Goal: Find specific page/section: Find specific page/section

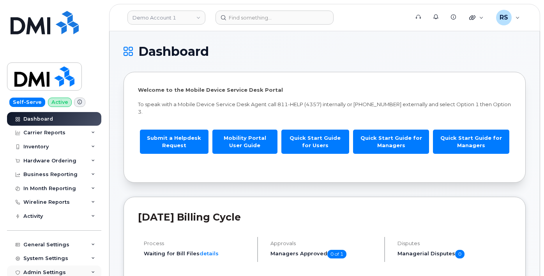
click at [8, 267] on div "Admin Settings" at bounding box center [54, 272] width 94 height 14
click at [7, 269] on div "Self-Serve Active Dashboard Carrier Reports Monthly Billing Data Daily Data Poo…" at bounding box center [53, 138] width 106 height 276
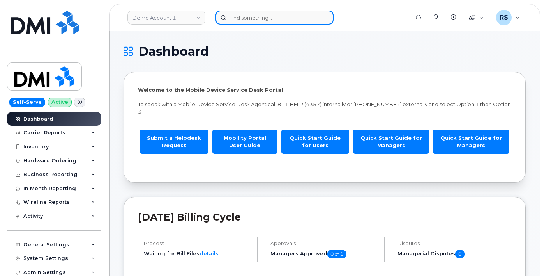
click at [236, 18] on input at bounding box center [275, 18] width 118 height 14
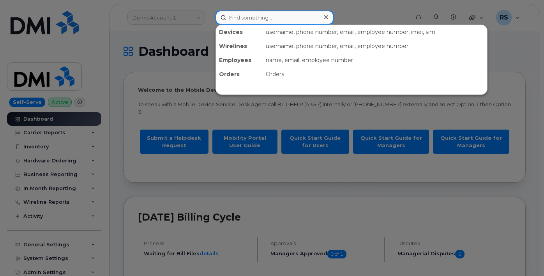
paste input "9086085022"
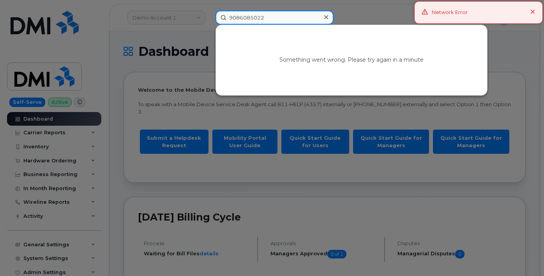
type input "9086085022"
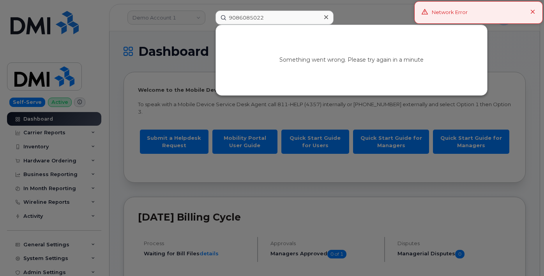
drag, startPoint x: 531, startPoint y: 10, endPoint x: 536, endPoint y: 12, distance: 4.9
click at [532, 11] on icon at bounding box center [533, 12] width 5 height 5
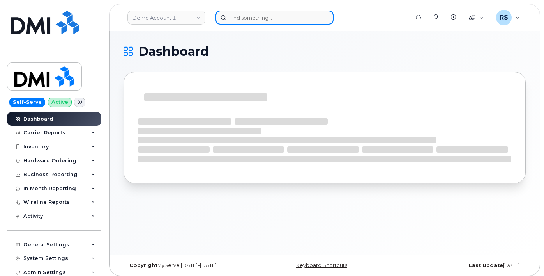
click at [233, 18] on input at bounding box center [275, 18] width 118 height 14
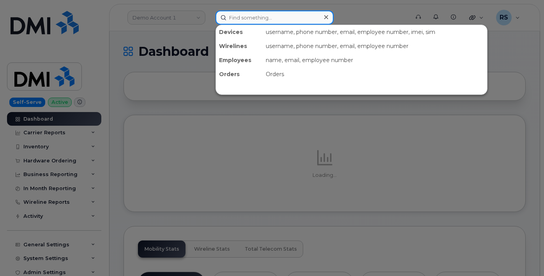
paste input "[PERSON_NAME]"
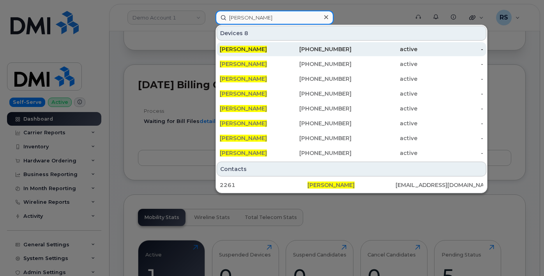
scroll to position [130, 0]
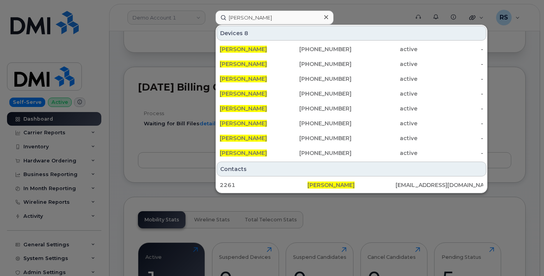
click at [374, 30] on div "Devices 8" at bounding box center [352, 33] width 270 height 15
click at [325, 29] on div "Devices 8" at bounding box center [352, 33] width 270 height 15
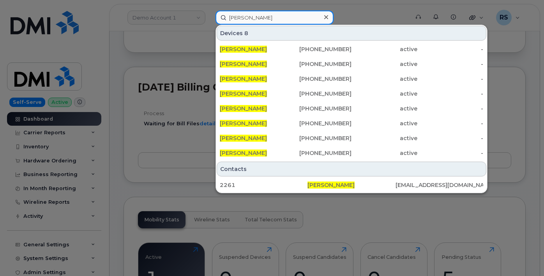
click at [248, 18] on input "[PERSON_NAME]" at bounding box center [275, 18] width 118 height 14
paste input "0111089397"
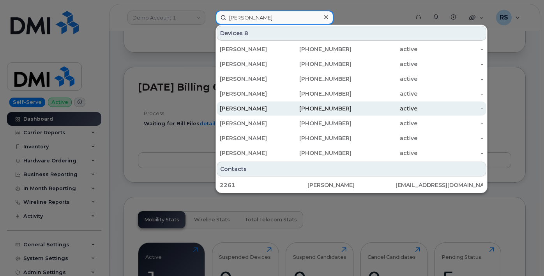
type input "Keith P0111089397aine"
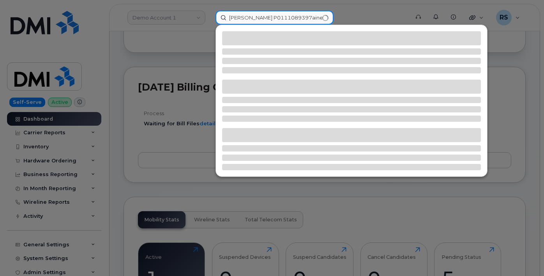
drag, startPoint x: 303, startPoint y: 19, endPoint x: 210, endPoint y: 13, distance: 93.0
click at [210, 13] on div "Keith P0111089397aine" at bounding box center [309, 18] width 201 height 14
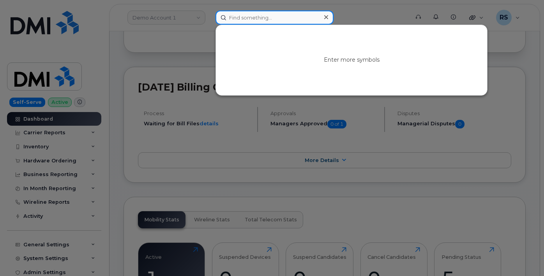
paste input "0111089397"
type input "0111089397"
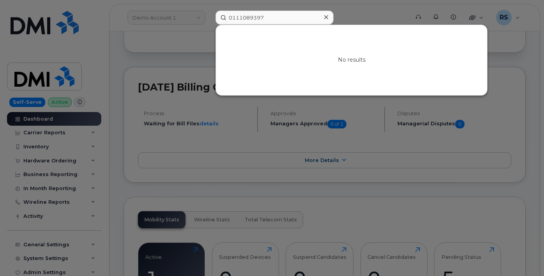
click at [324, 16] on icon at bounding box center [326, 17] width 4 height 4
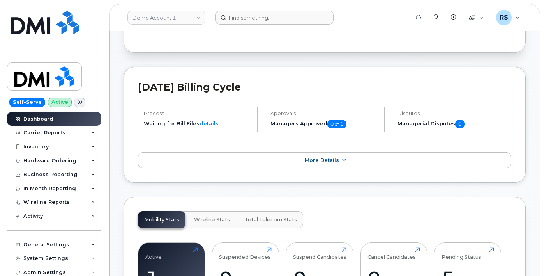
click at [348, 16] on form at bounding box center [310, 18] width 189 height 14
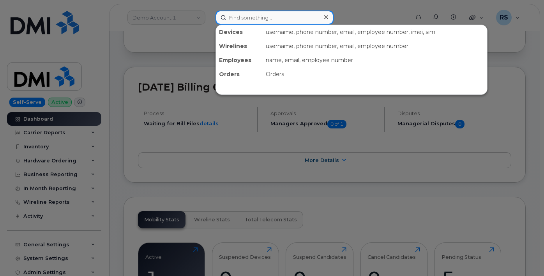
click at [241, 18] on input at bounding box center [275, 18] width 118 height 14
click at [243, 20] on input at bounding box center [275, 18] width 118 height 14
click at [240, 18] on input at bounding box center [275, 18] width 118 height 14
click at [239, 17] on input at bounding box center [275, 18] width 118 height 14
paste input "9088126387"
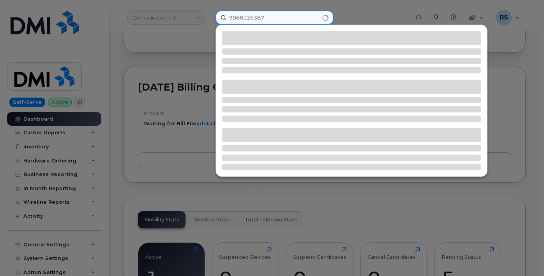
type input "9088126387"
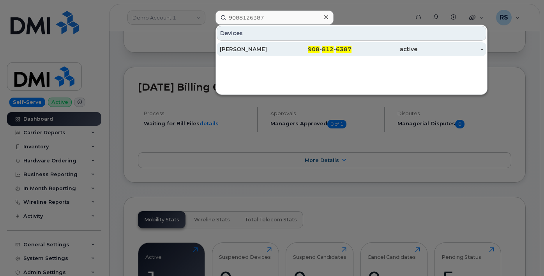
click at [239, 50] on div "KEITH PAINE" at bounding box center [253, 49] width 66 height 8
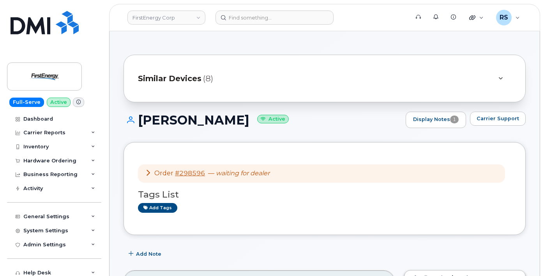
click at [2, 267] on div "Full-Serve Active Dashboard Carrier Reports Monthly Billing Data Daily Data Poo…" at bounding box center [53, 138] width 106 height 276
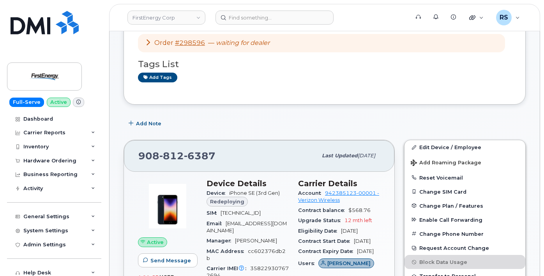
scroll to position [130, 0]
click at [290, 124] on div "Add Note" at bounding box center [325, 124] width 402 height 14
click at [222, 122] on div "Add Note" at bounding box center [325, 124] width 402 height 14
click at [476, 119] on div "Add Note" at bounding box center [325, 124] width 402 height 14
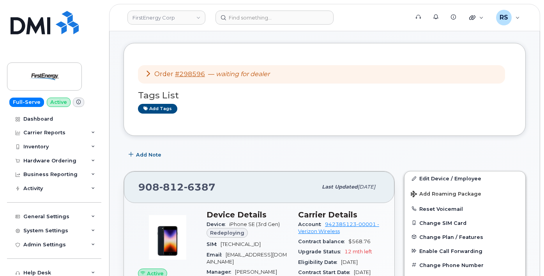
scroll to position [104, 0]
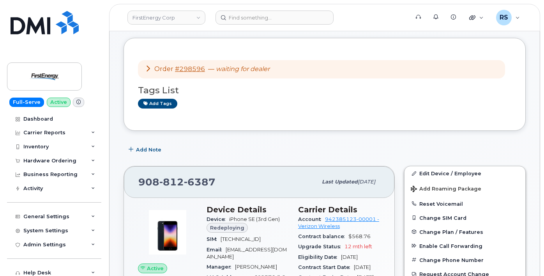
click at [450, 147] on div "Add Note" at bounding box center [325, 149] width 402 height 14
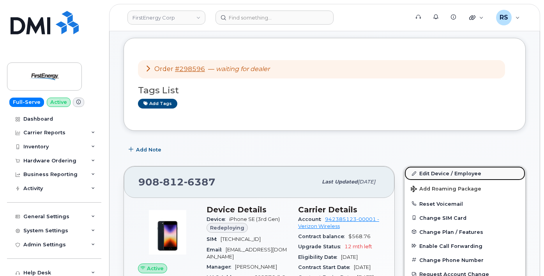
click at [450, 171] on link "Edit Device / Employee" at bounding box center [465, 173] width 121 height 14
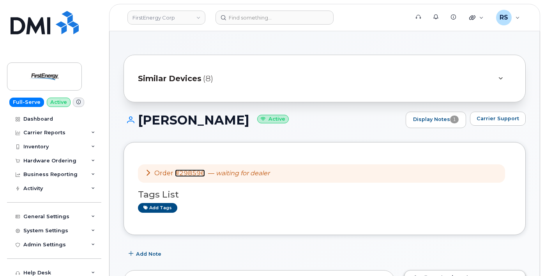
click at [187, 172] on link "#298596" at bounding box center [190, 172] width 30 height 7
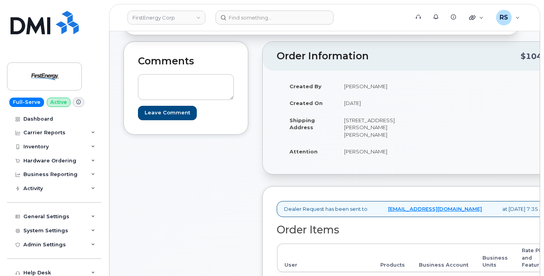
scroll to position [52, 0]
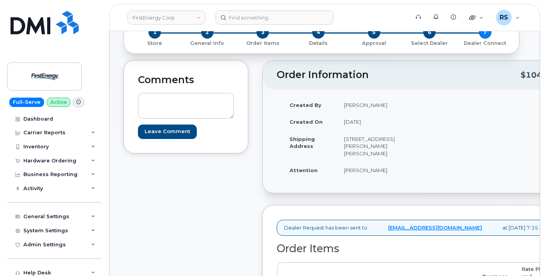
click at [273, 180] on div "Created By [PERSON_NAME] Created On [DATE] Shipping Address [STREET_ADDRESS][PE…" at bounding box center [419, 140] width 313 height 103
click at [275, 167] on div "Created By [PERSON_NAME] Created On [DATE] Shipping Address [STREET_ADDRESS][PE…" at bounding box center [419, 140] width 313 height 103
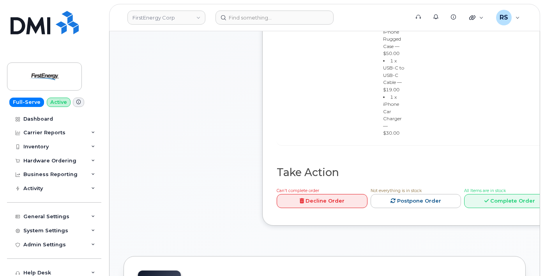
scroll to position [390, 0]
